Goal: Task Accomplishment & Management: Complete application form

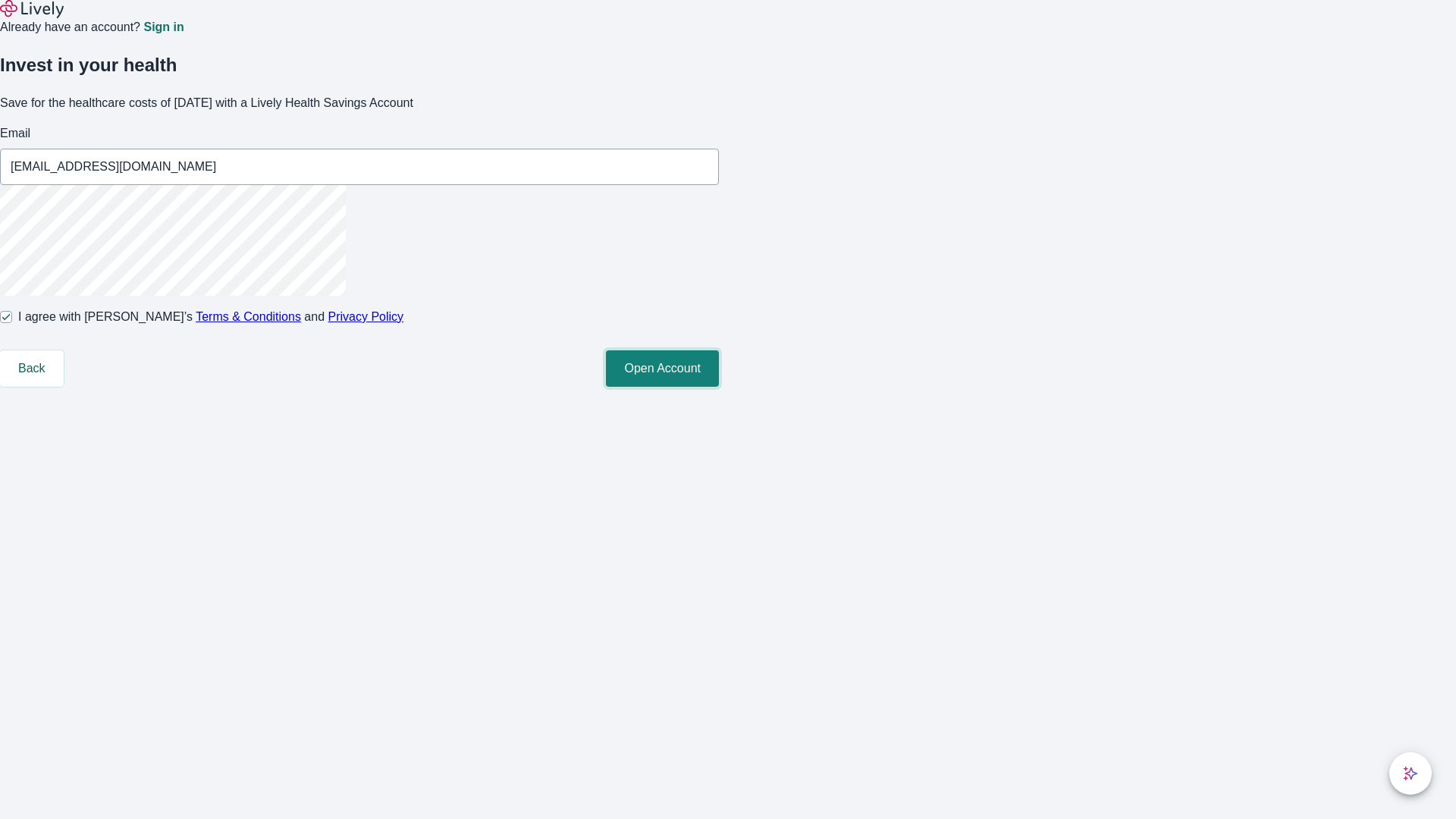
click at [719, 387] on button "Open Account" at bounding box center [662, 369] width 113 height 37
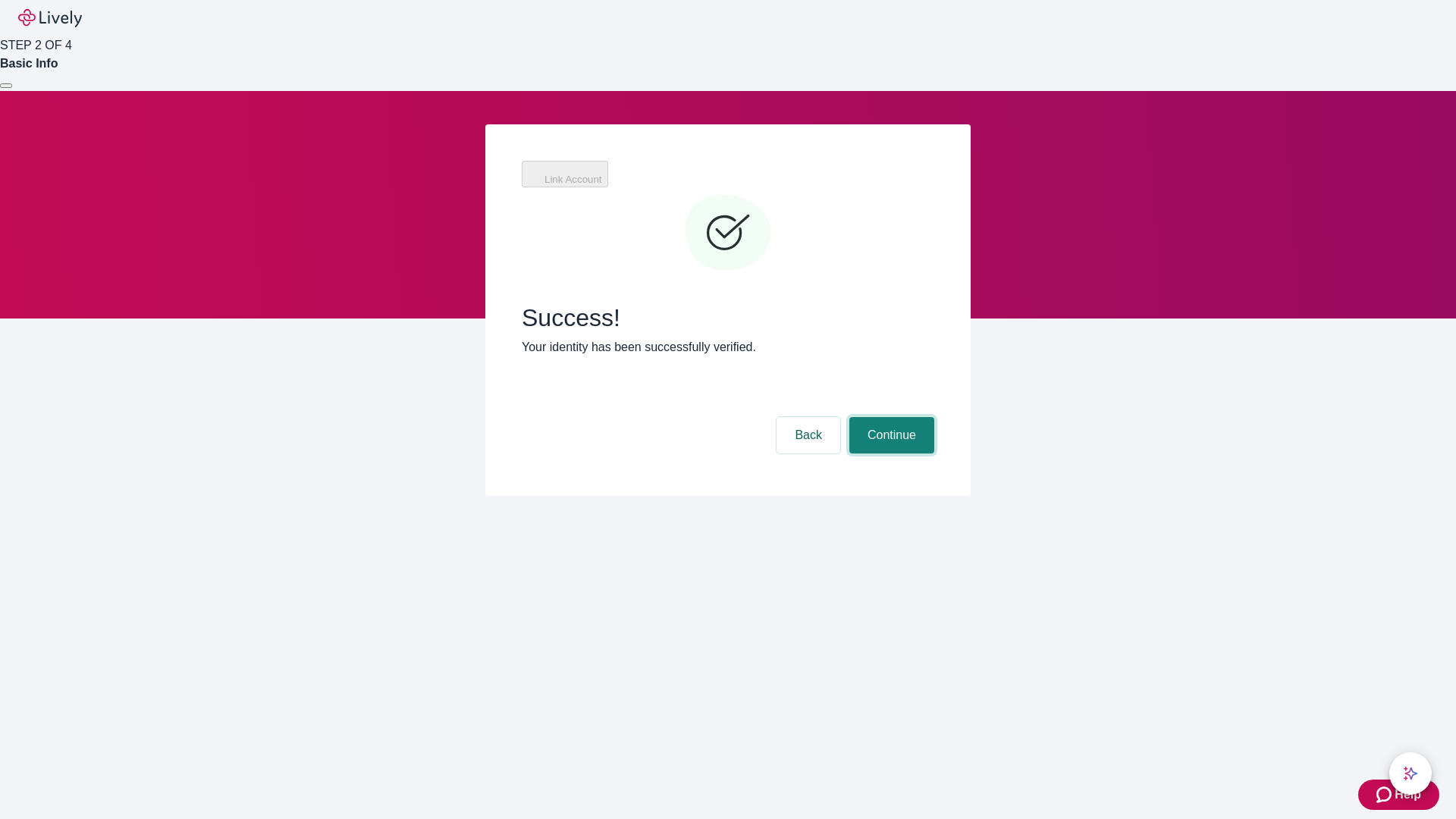
click at [889, 417] on button "Continue" at bounding box center [892, 435] width 85 height 37
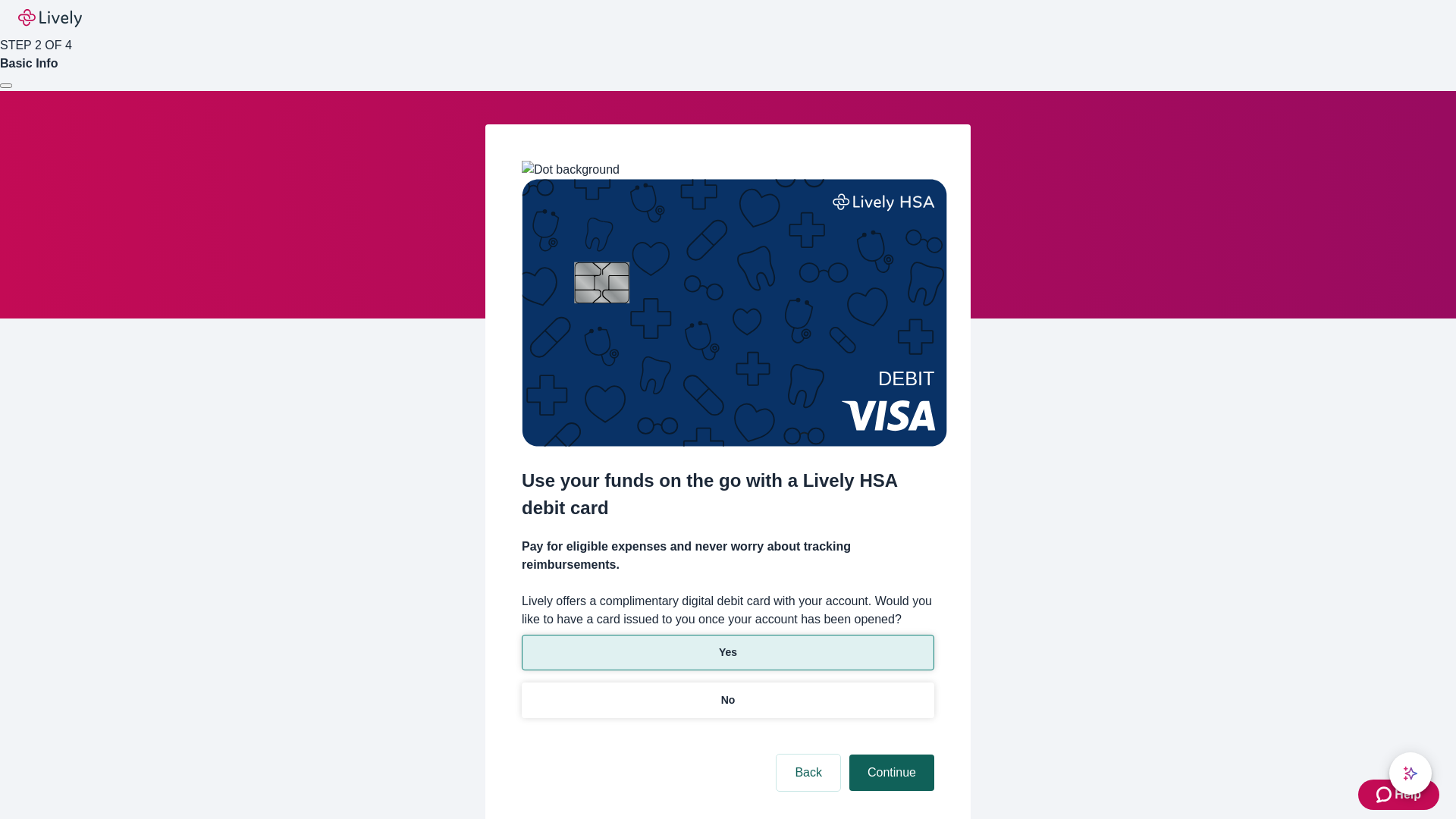
click at [727, 692] on p "No" at bounding box center [728, 700] width 15 height 16
click at [889, 755] on button "Continue" at bounding box center [892, 773] width 85 height 37
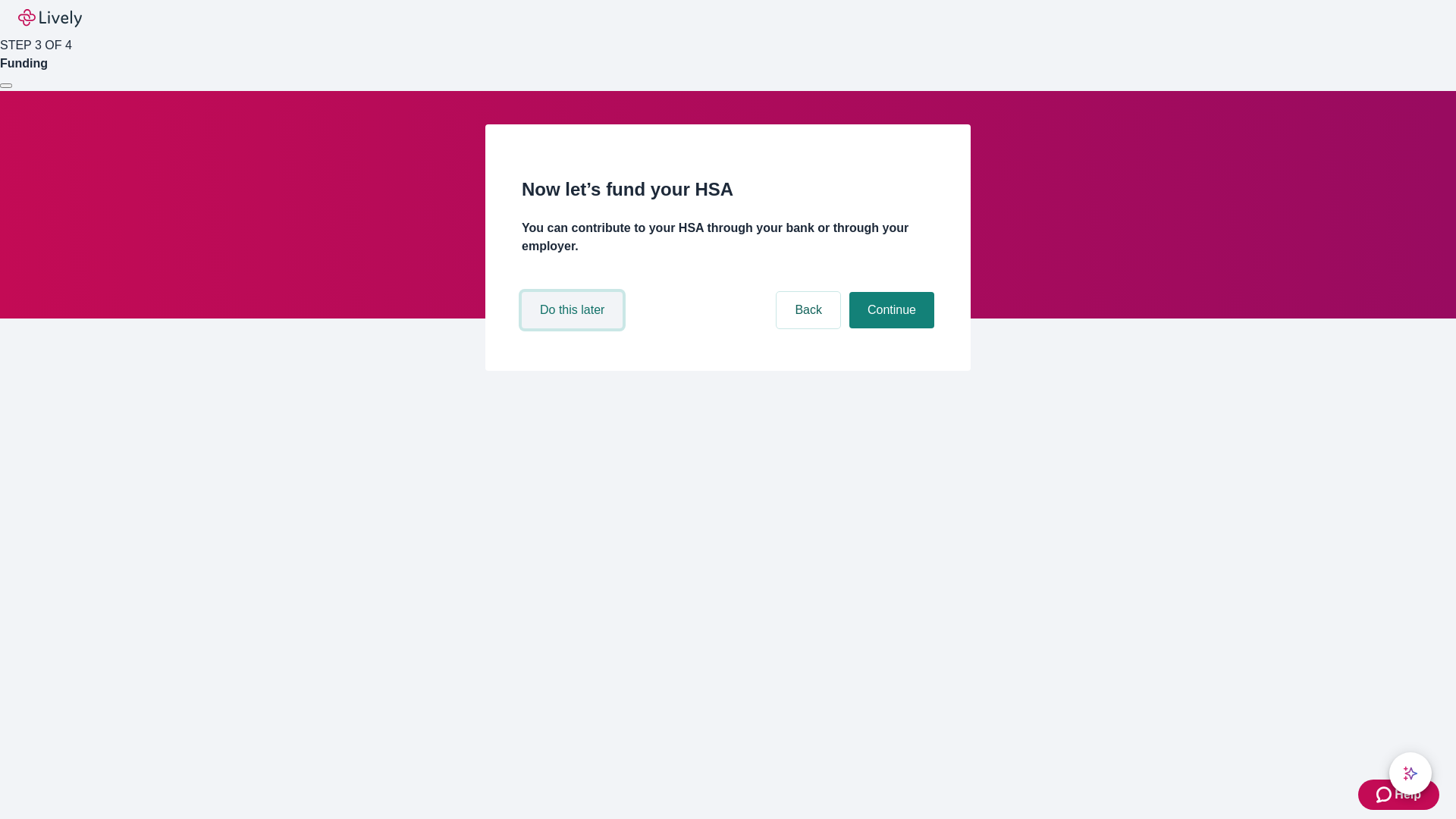
click at [574, 328] on button "Do this later" at bounding box center [572, 310] width 101 height 37
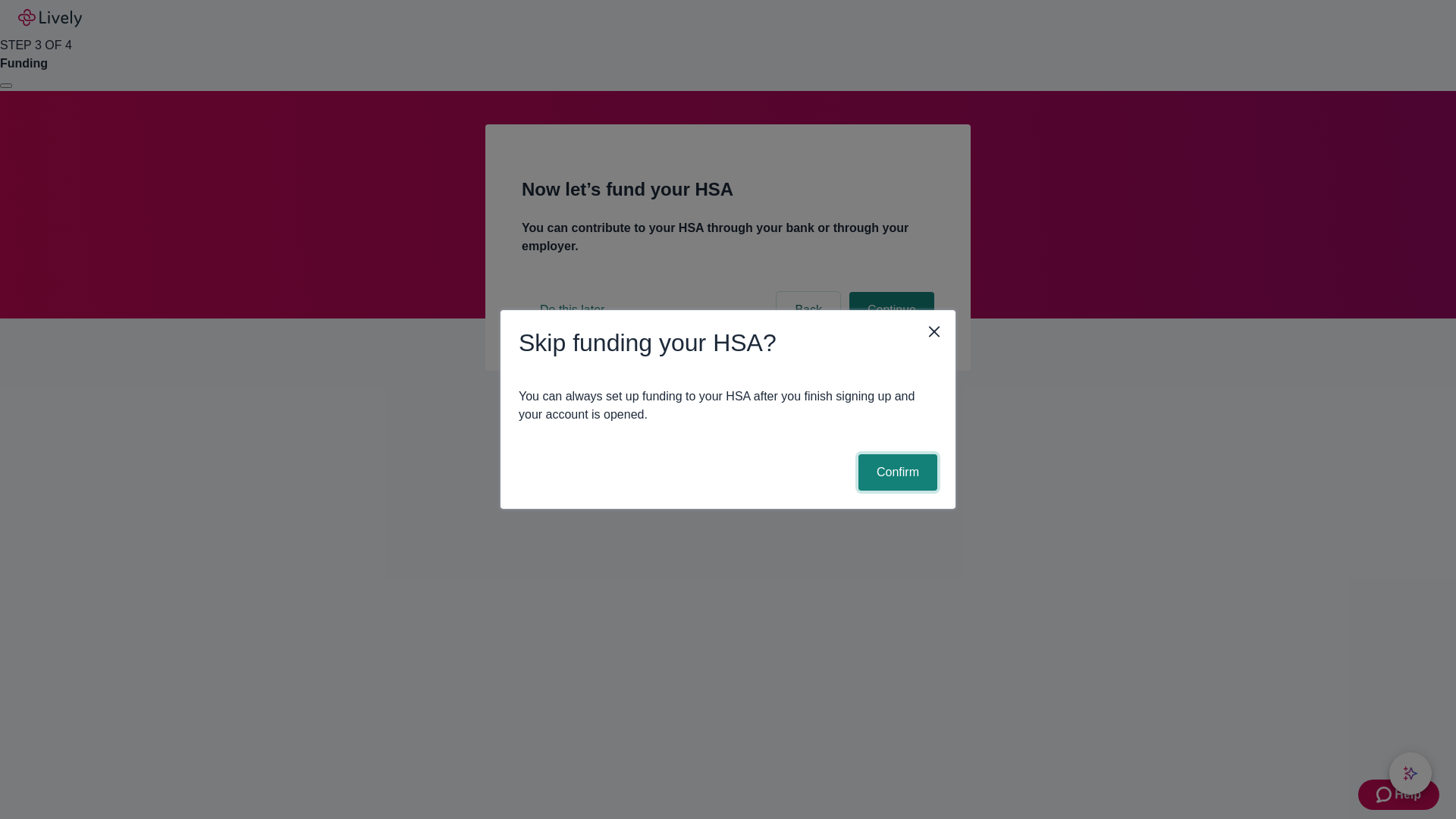
click at [895, 473] on button "Confirm" at bounding box center [898, 473] width 79 height 37
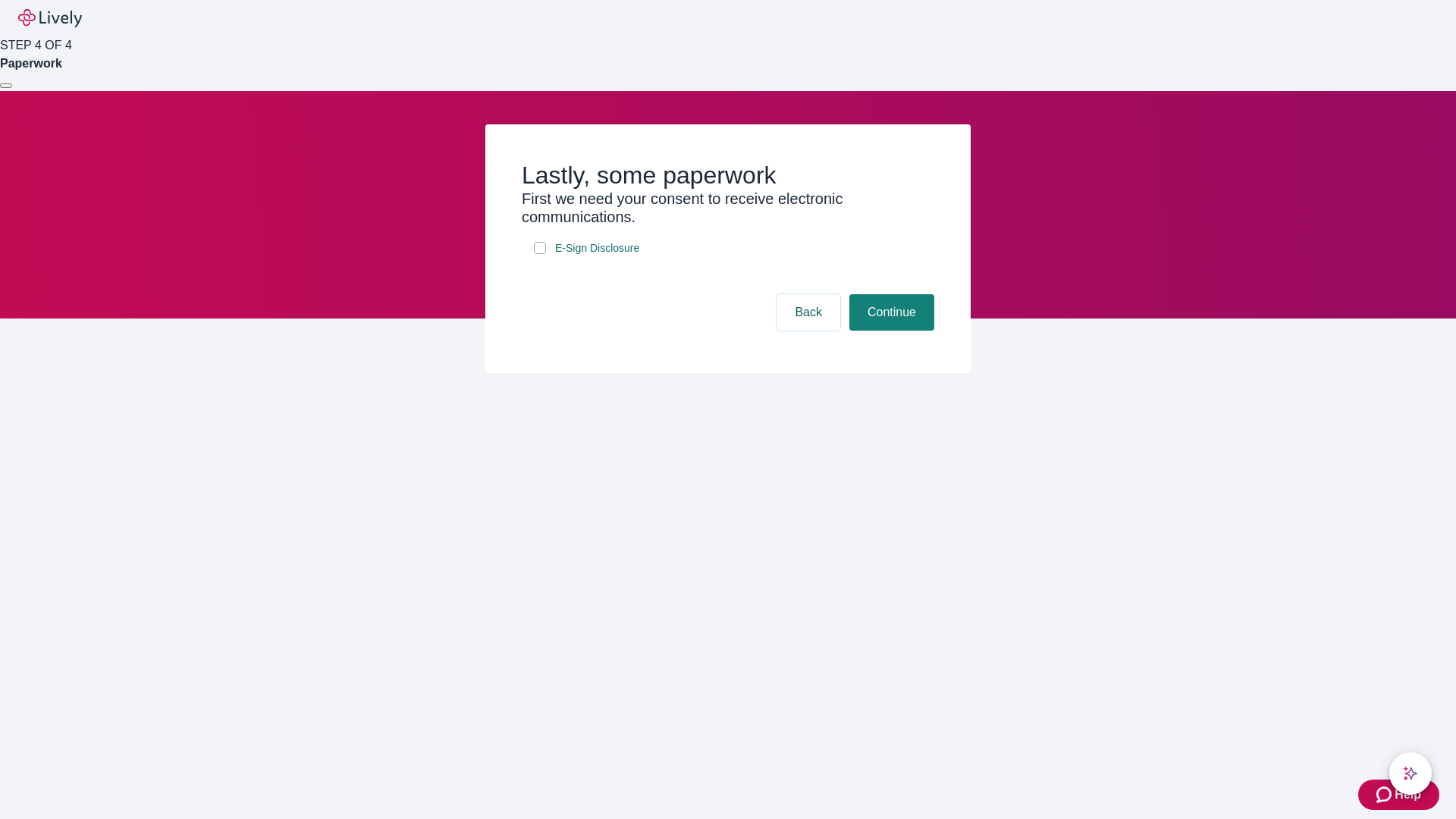
click at [540, 254] on input "E-Sign Disclosure" at bounding box center [540, 248] width 12 height 12
checkbox input "true"
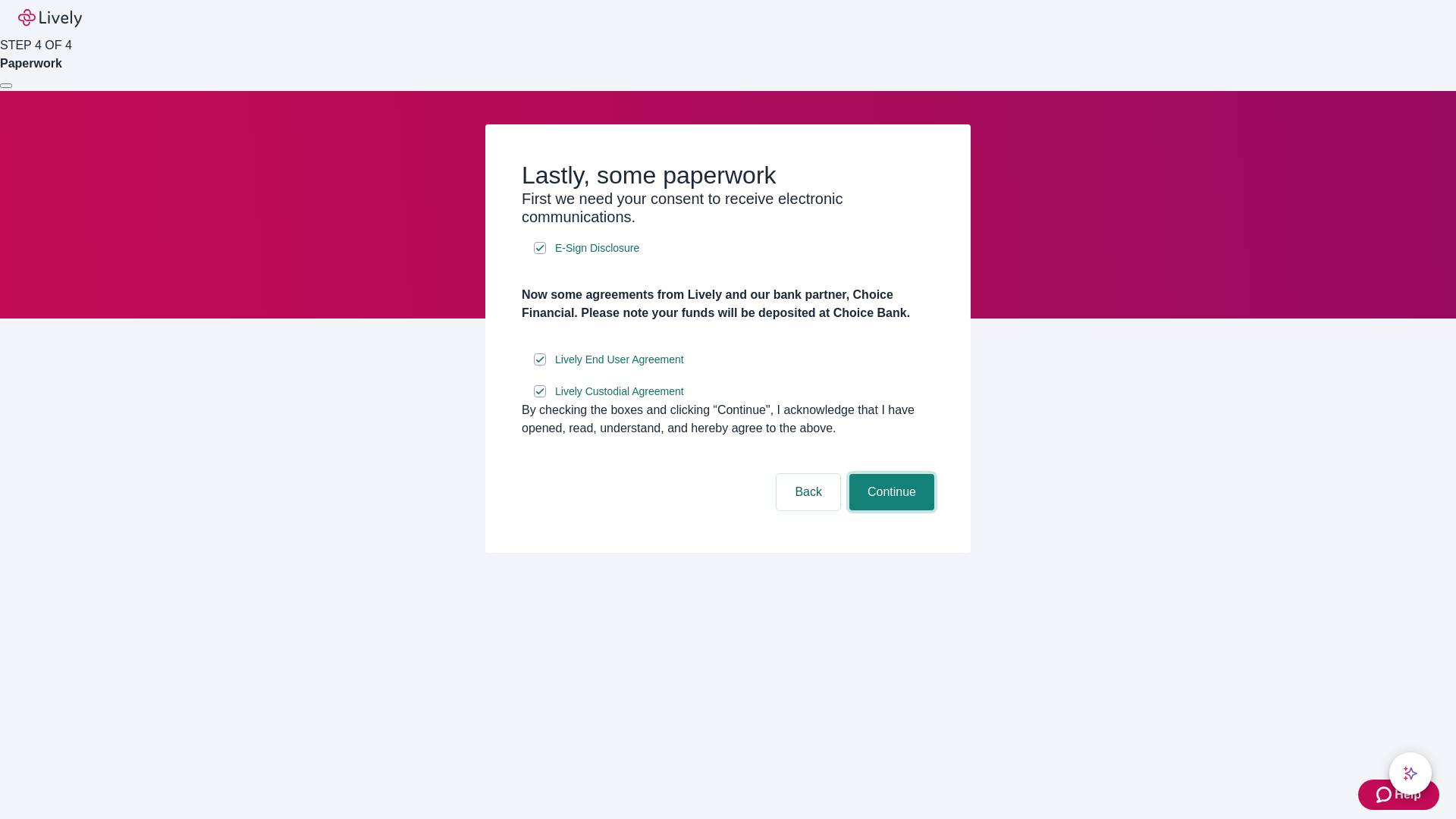
click at [889, 510] on button "Continue" at bounding box center [892, 492] width 85 height 37
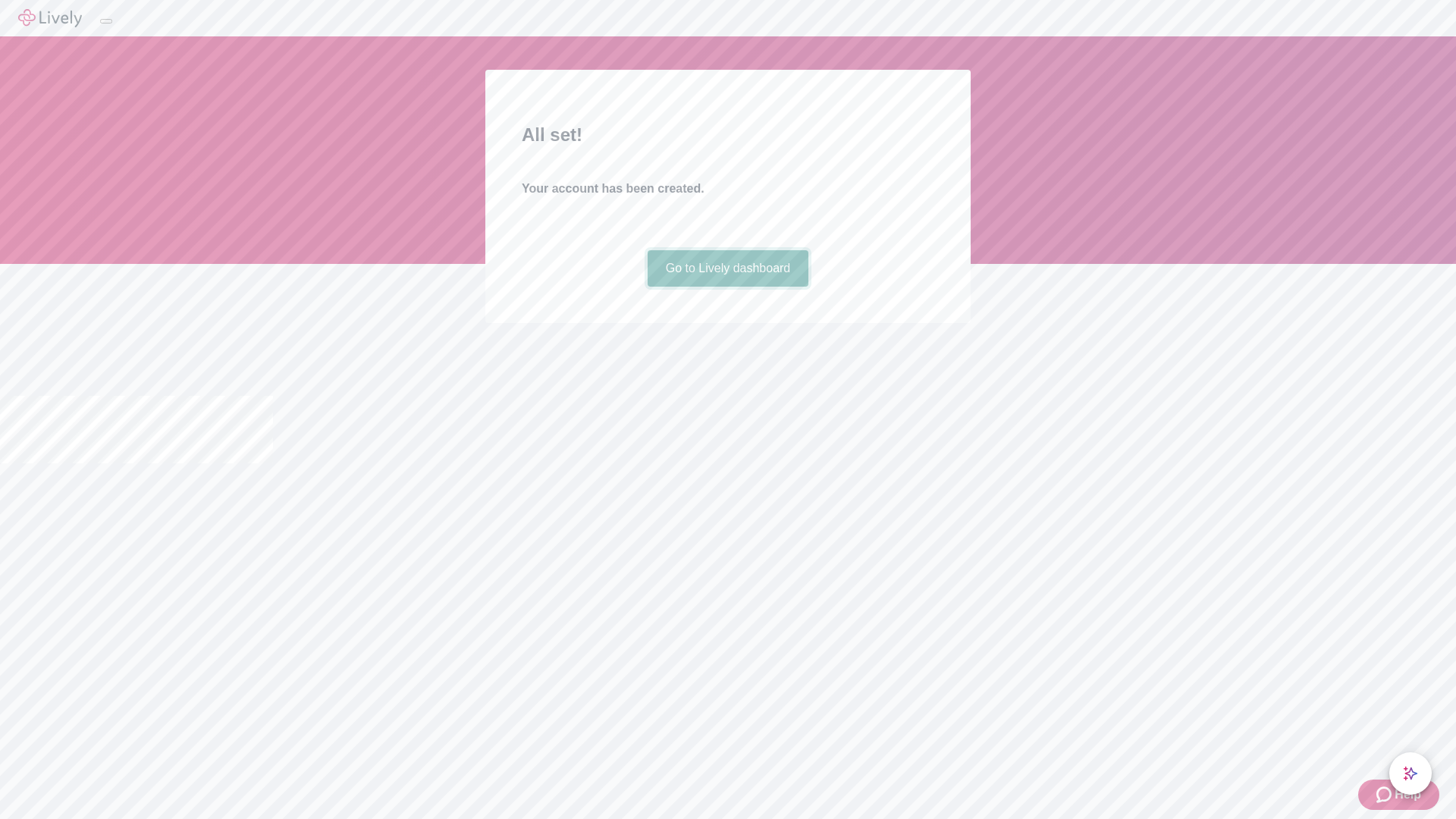
click at [727, 287] on link "Go to Lively dashboard" at bounding box center [728, 268] width 161 height 37
